Goal: Information Seeking & Learning: Learn about a topic

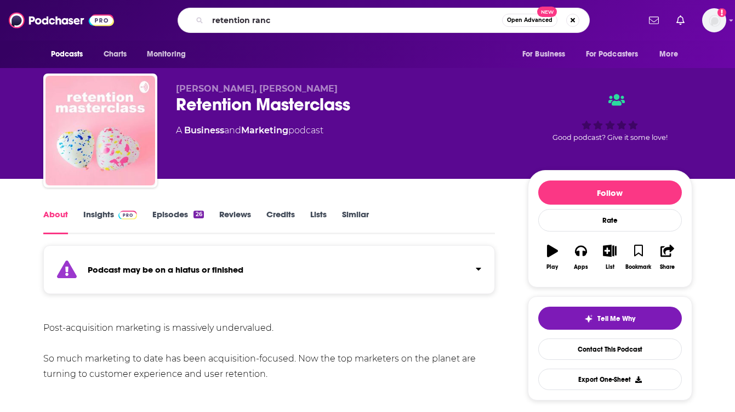
type input "retention ranch"
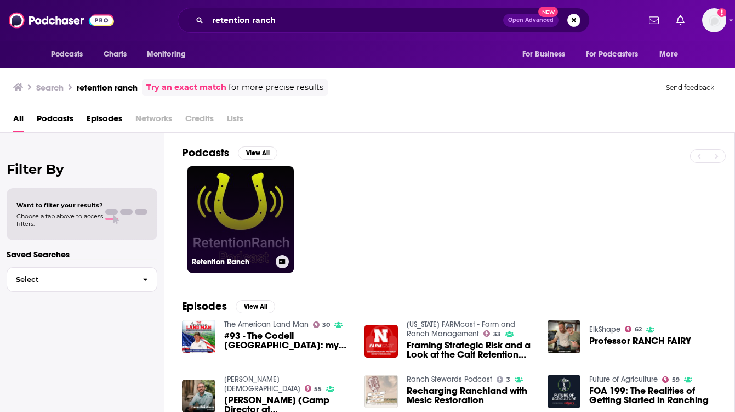
click at [244, 210] on link "Retention Ranch" at bounding box center [240, 219] width 106 height 106
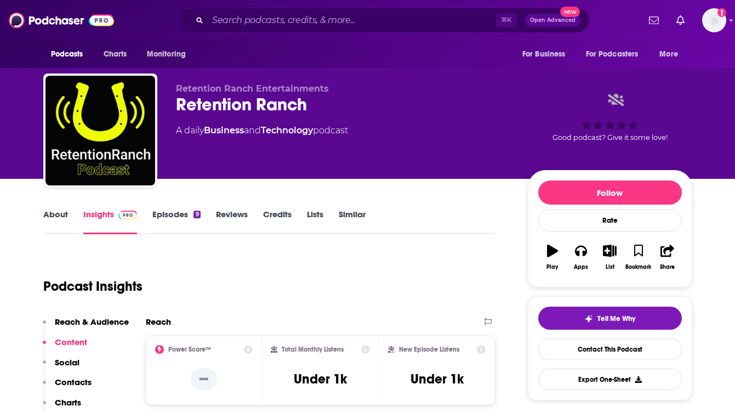
click at [152, 225] on link "Episodes 9" at bounding box center [176, 221] width 48 height 25
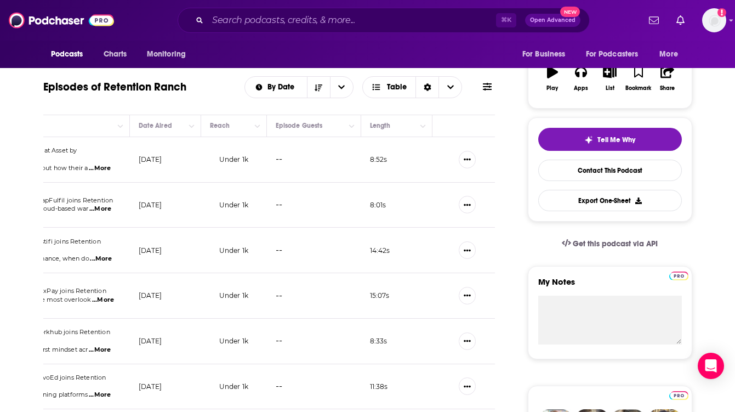
scroll to position [170, 0]
